Goal: Information Seeking & Learning: Understand process/instructions

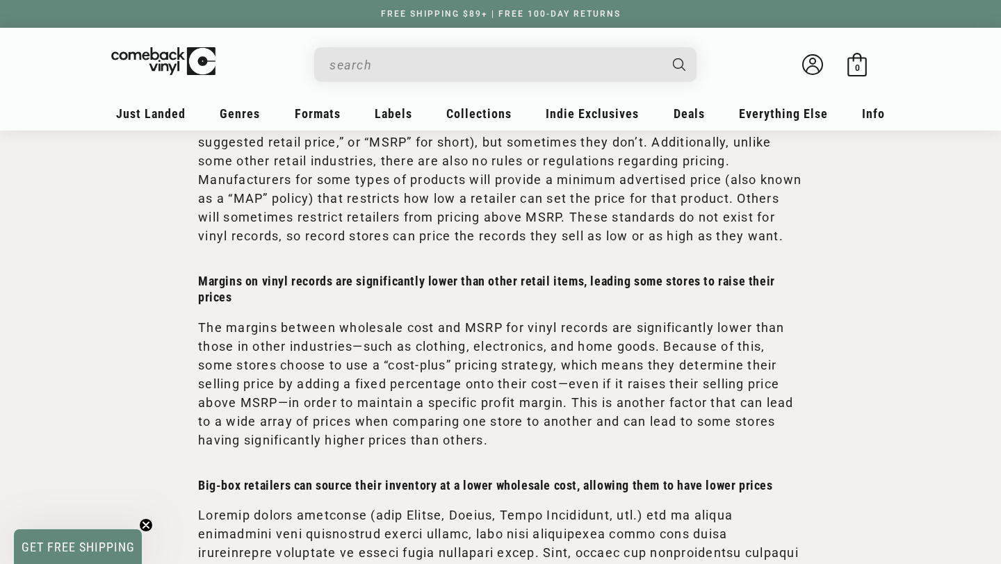
scroll to position [525, 0]
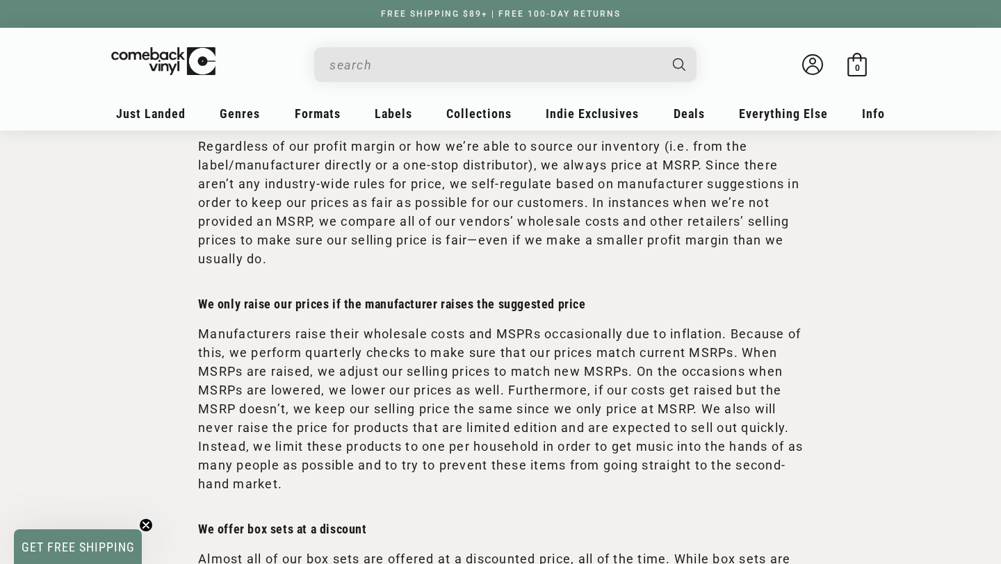
scroll to position [1748, 0]
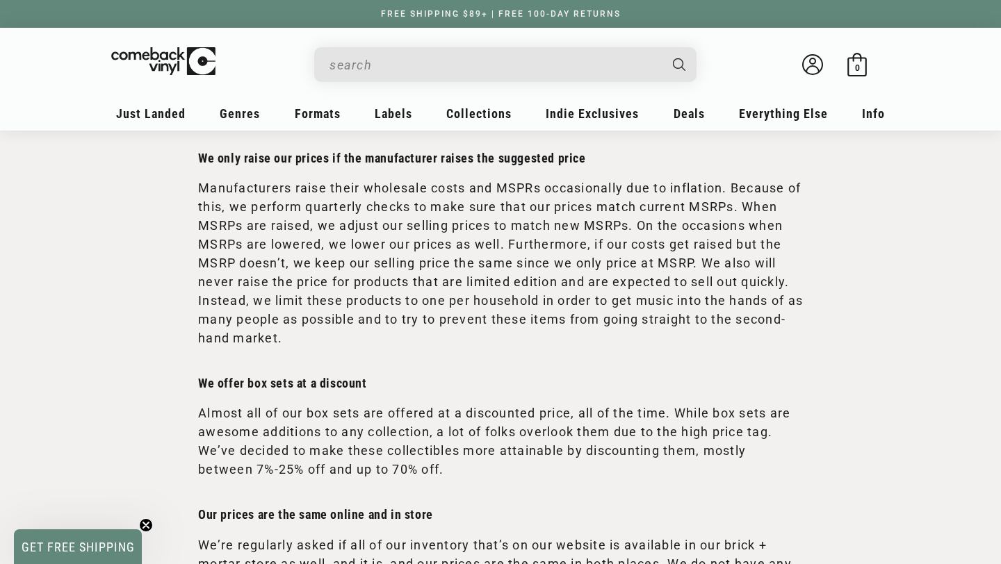
scroll to position [1971, 0]
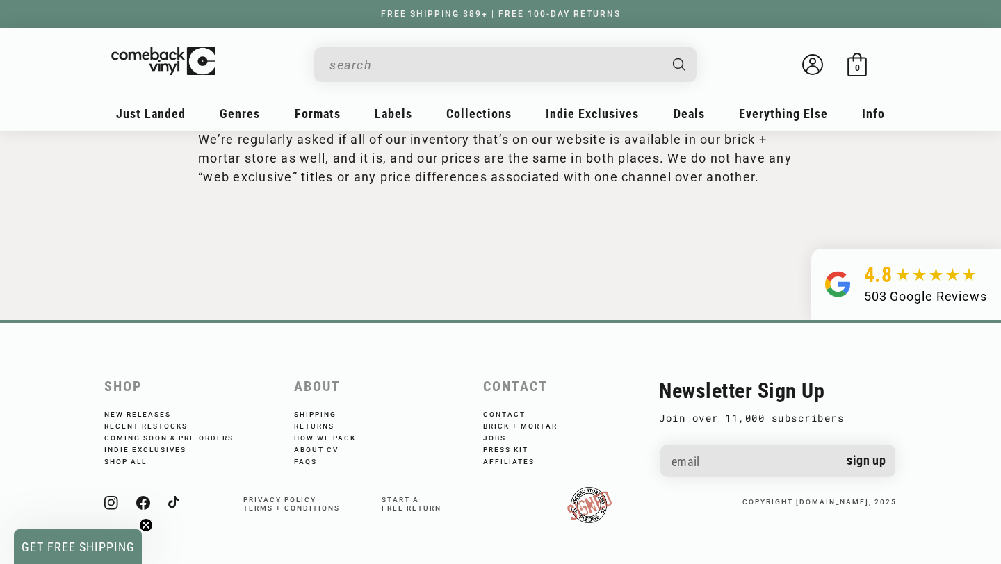
scroll to position [2345, 0]
click at [568, 361] on footer "Shop New Releases Recent Restocks Coming Soon & Pre-Orders Indie Exclusives Sho…" at bounding box center [500, 442] width 1001 height 245
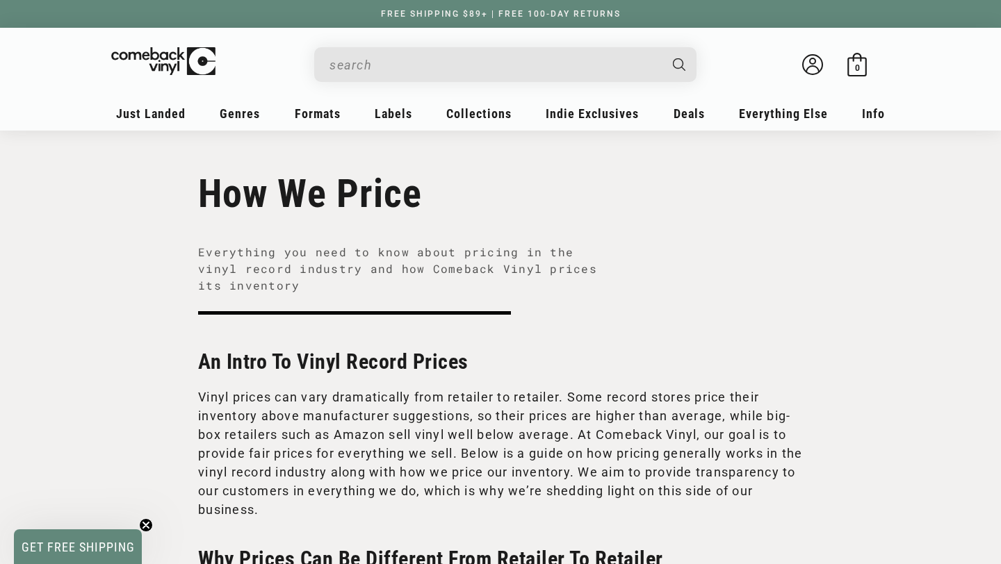
scroll to position [17, 0]
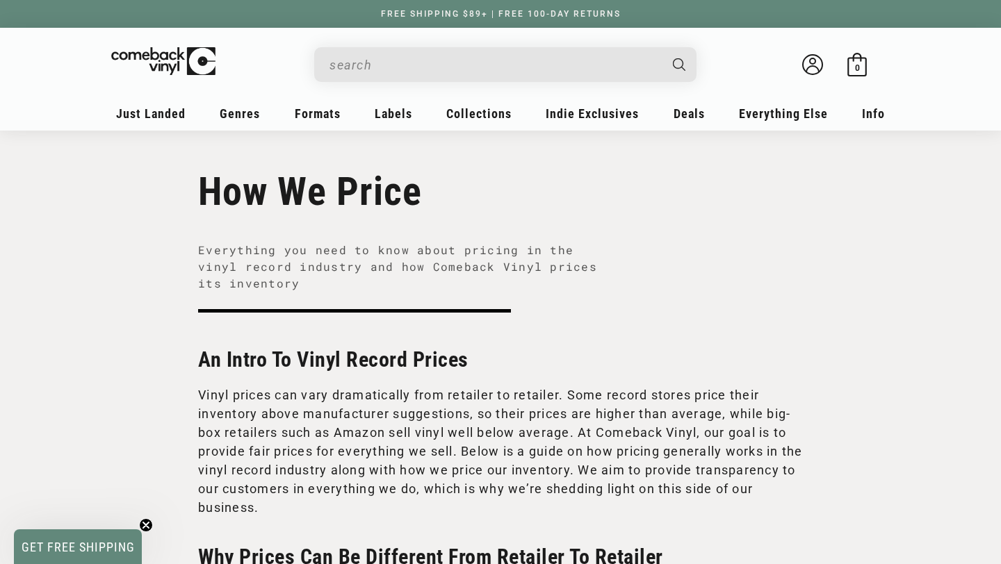
click at [735, 207] on h1 "How We Price" at bounding box center [500, 192] width 605 height 46
click at [633, 189] on h1 "How We Price" at bounding box center [500, 192] width 605 height 46
